Goal: Information Seeking & Learning: Learn about a topic

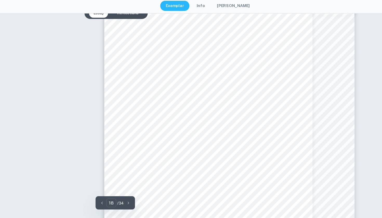
scroll to position [4820, 0]
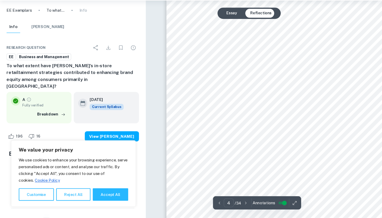
scroll to position [1000, 0]
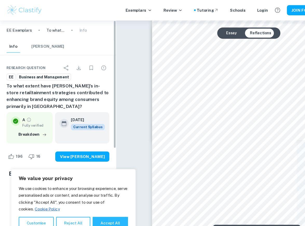
type input "6"
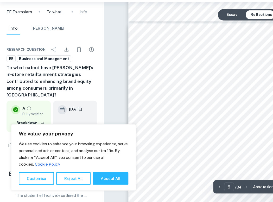
scroll to position [1010, 0]
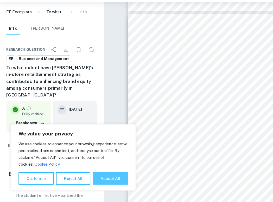
click at [96, 175] on button "Accept All" at bounding box center [101, 180] width 32 height 11
checkbox input "true"
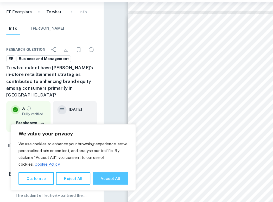
checkbox input "true"
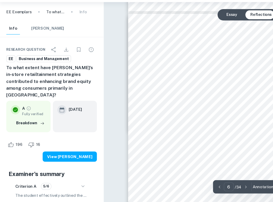
scroll to position [1016, 0]
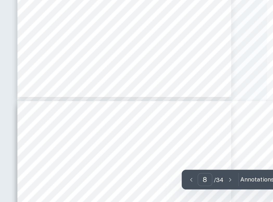
scroll to position [1286, 24]
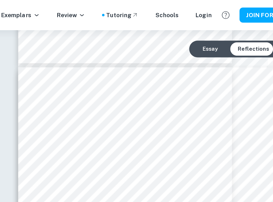
type input "4"
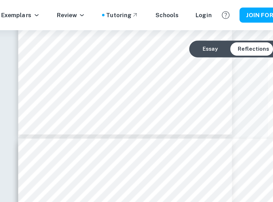
scroll to position [741, 24]
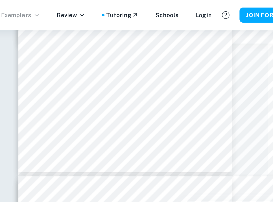
click at [103, 9] on icon at bounding box center [105, 9] width 4 height 4
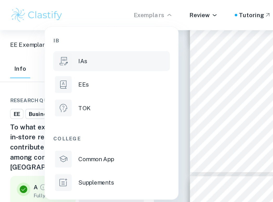
click at [55, 41] on li "IAs" at bounding box center [69, 38] width 72 height 12
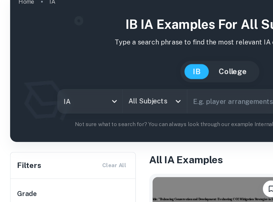
click at [94, 86] on input "All Subjects" at bounding box center [93, 91] width 28 height 10
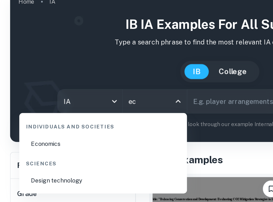
click at [63, 111] on li "Economics" at bounding box center [64, 117] width 100 height 12
type input "Economics"
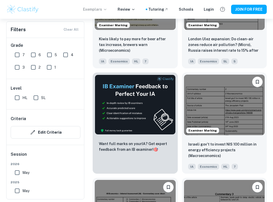
scroll to position [219, 0]
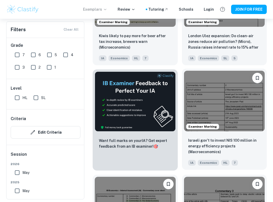
click at [219, 103] on img at bounding box center [224, 101] width 81 height 61
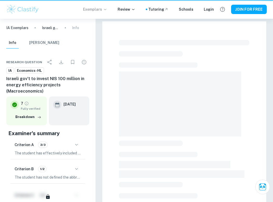
click at [219, 103] on span at bounding box center [180, 103] width 122 height 65
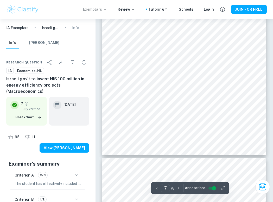
scroll to position [1566, 0]
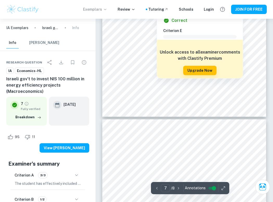
type input "8"
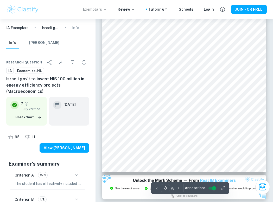
scroll to position [1773, 0]
click at [223, 188] on icon "button" at bounding box center [222, 188] width 5 height 5
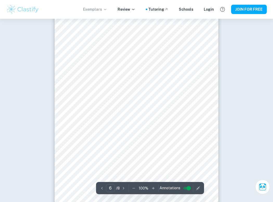
scroll to position [1197, 0]
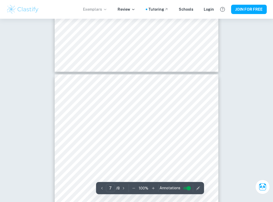
scroll to position [1360, 0]
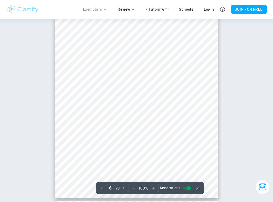
scroll to position [1233, 0]
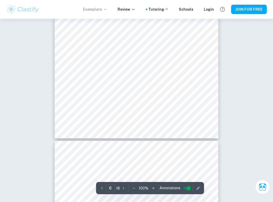
type input "7"
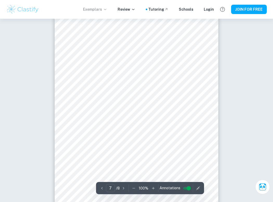
scroll to position [1435, 0]
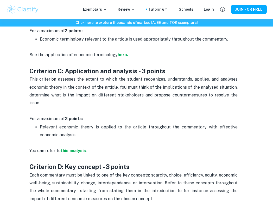
scroll to position [425, 0]
